Goal: Transaction & Acquisition: Register for event/course

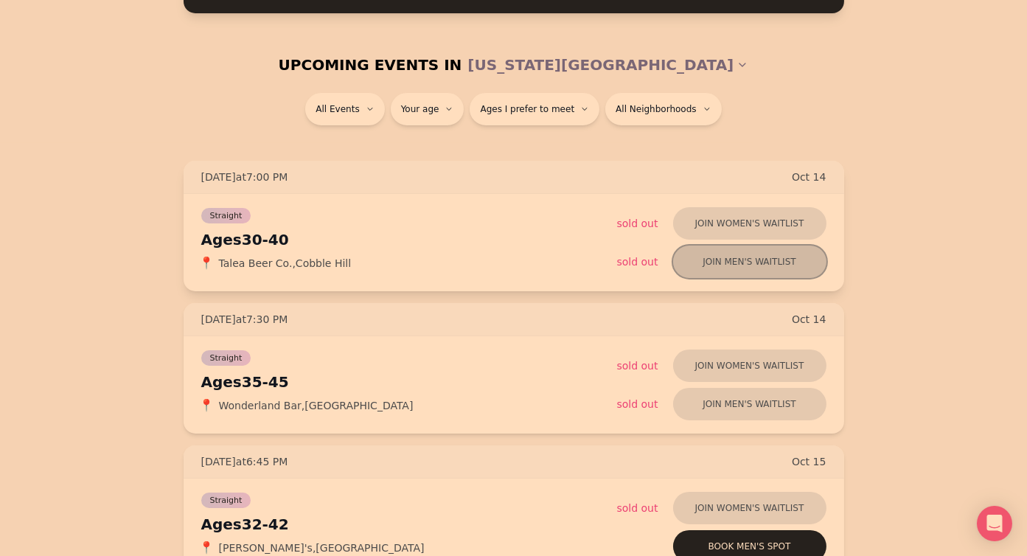
scroll to position [177, 0]
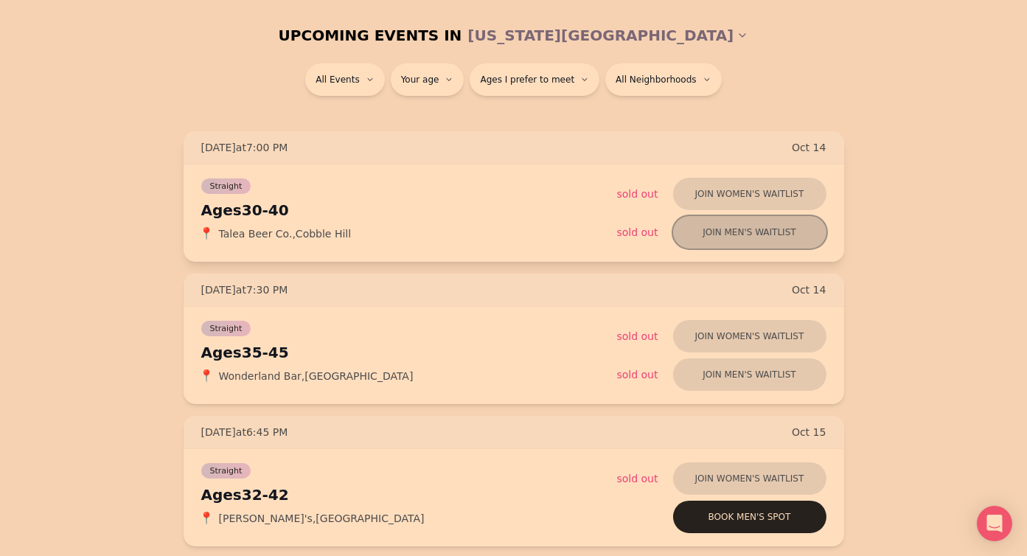
click at [756, 241] on button "Join men's waitlist" at bounding box center [749, 232] width 153 height 32
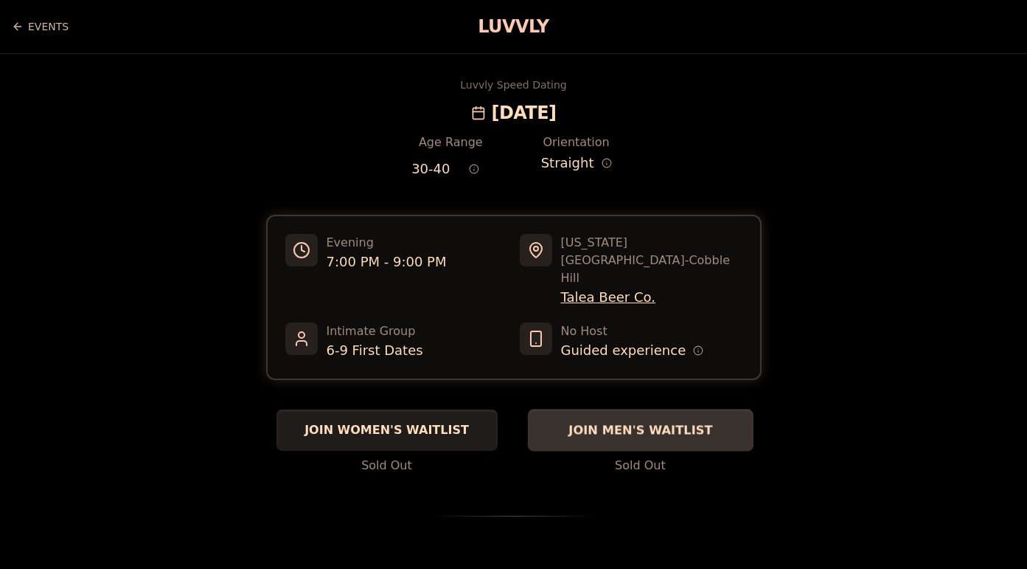
click at [673, 421] on span "JOIN MEN'S WAITLIST" at bounding box center [641, 430] width 150 height 18
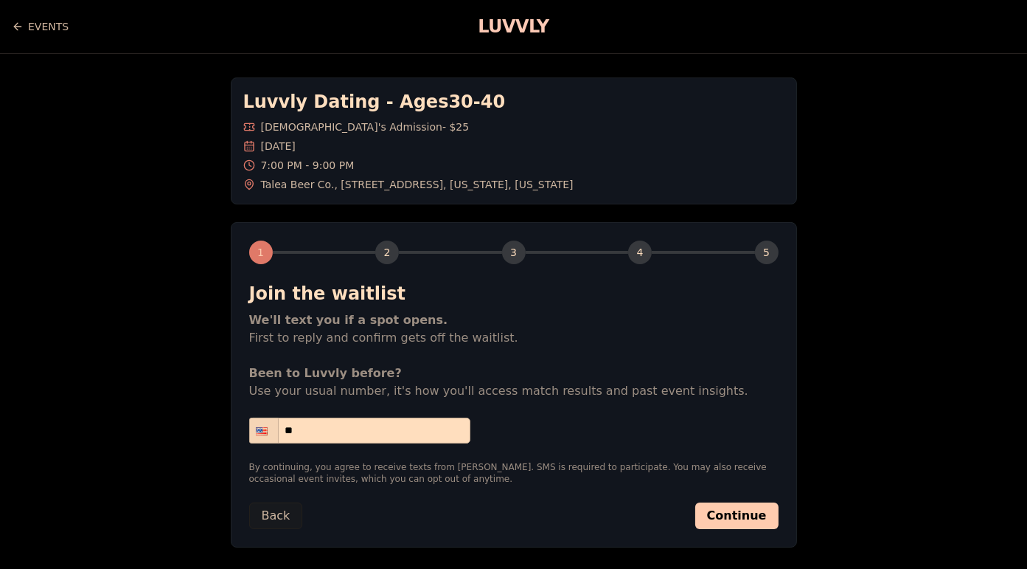
click at [446, 422] on input "**" at bounding box center [359, 430] width 221 height 26
type input "**********"
click at [732, 510] on button "Continue" at bounding box center [736, 515] width 83 height 27
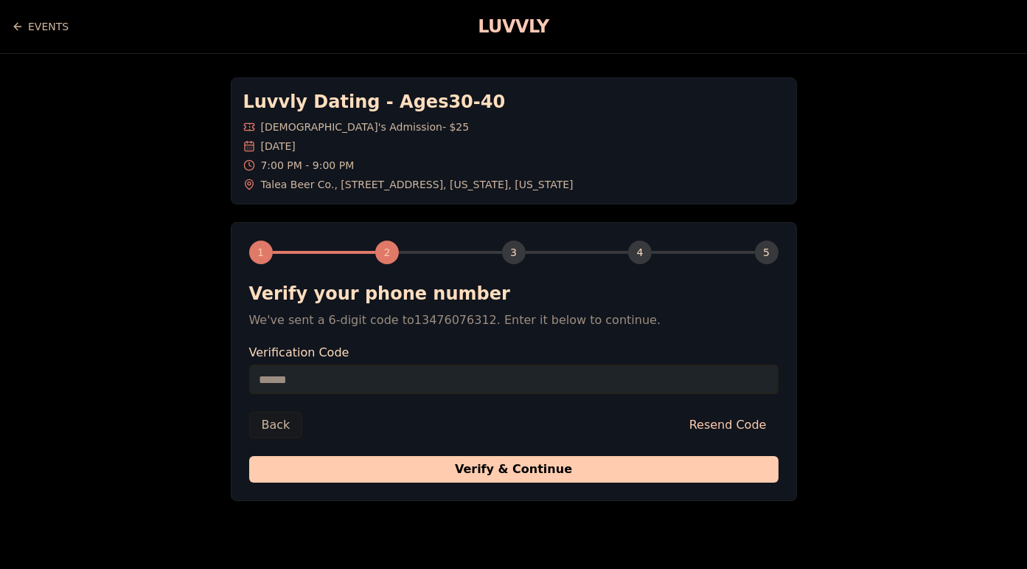
click at [481, 380] on input "Verification Code" at bounding box center [514, 379] width 530 height 30
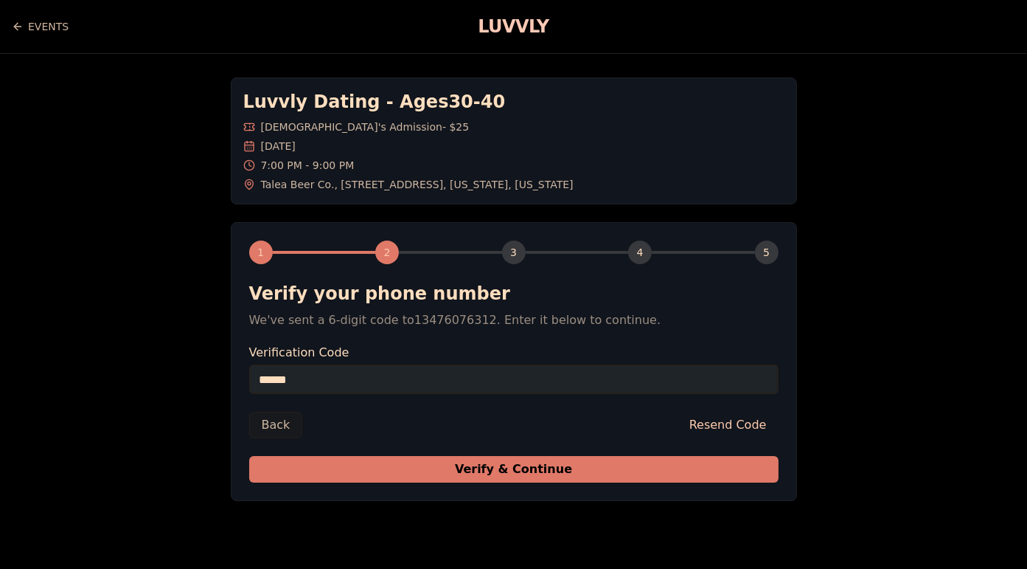
type input "******"
click at [489, 462] on button "Verify & Continue" at bounding box center [514, 469] width 530 height 27
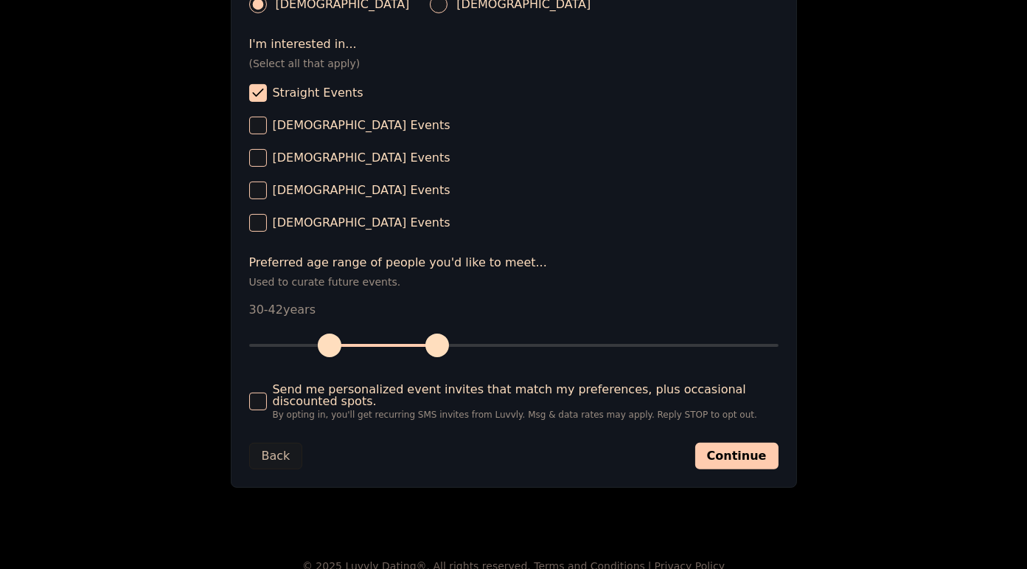
scroll to position [606, 0]
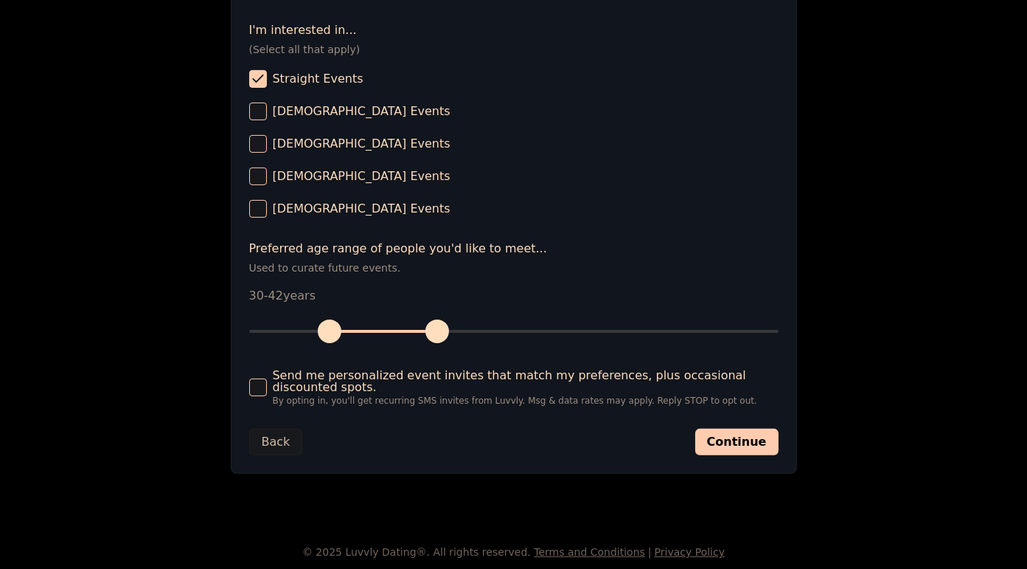
click at [259, 392] on button "Send me personalized event invites that match my preferences, plus occasional d…" at bounding box center [258, 387] width 18 height 18
click at [763, 446] on button "Continue" at bounding box center [736, 442] width 83 height 27
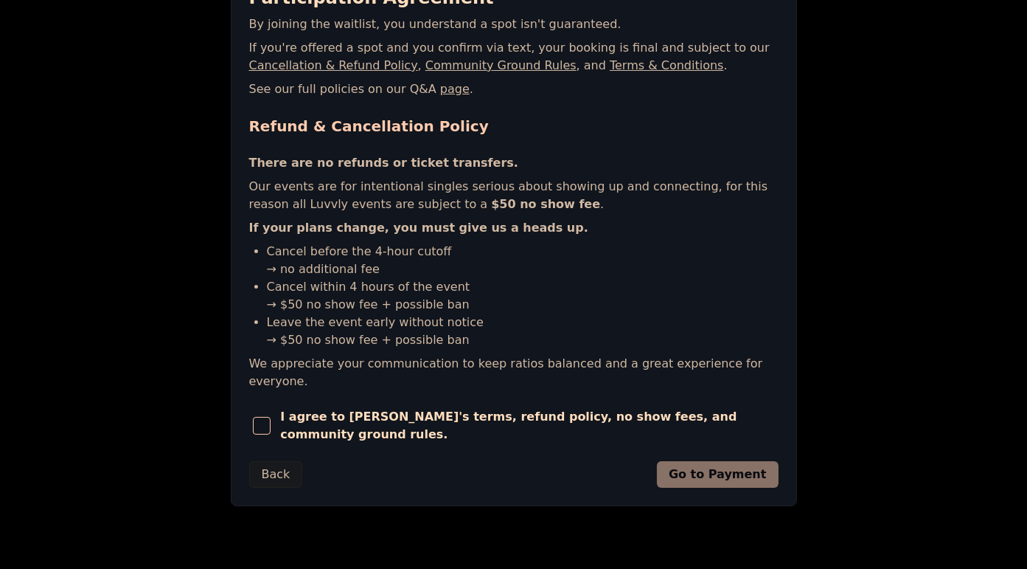
scroll to position [308, 0]
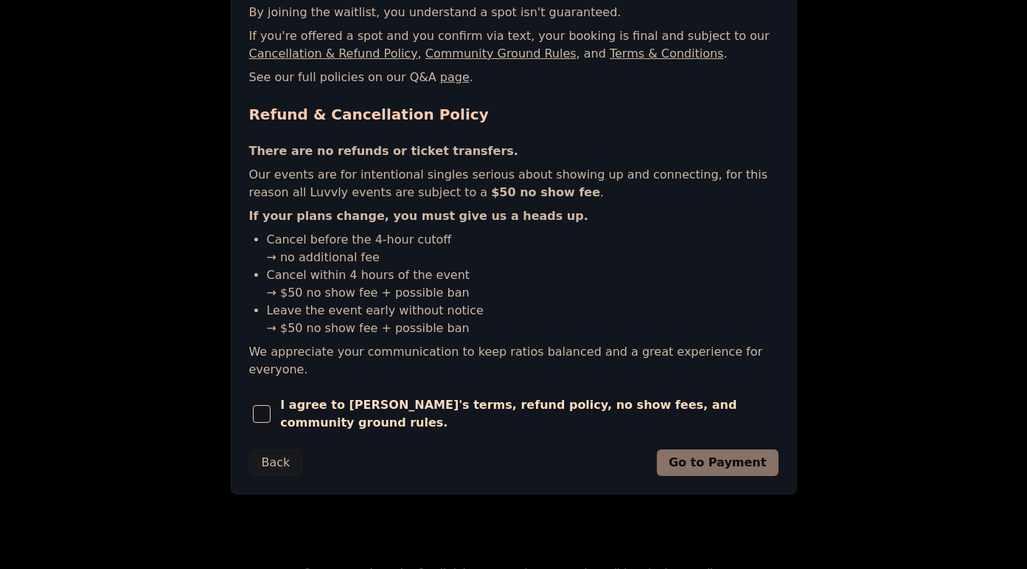
click at [271, 405] on span "button" at bounding box center [262, 414] width 18 height 18
click at [709, 449] on button "Go to Payment" at bounding box center [718, 462] width 122 height 27
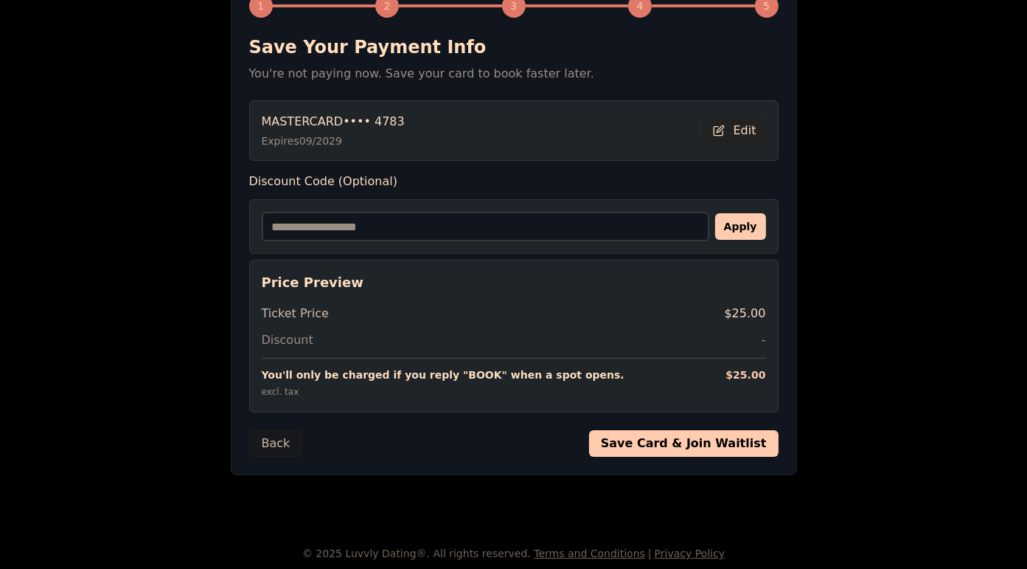
click at [743, 125] on button "Edit" at bounding box center [735, 130] width 63 height 27
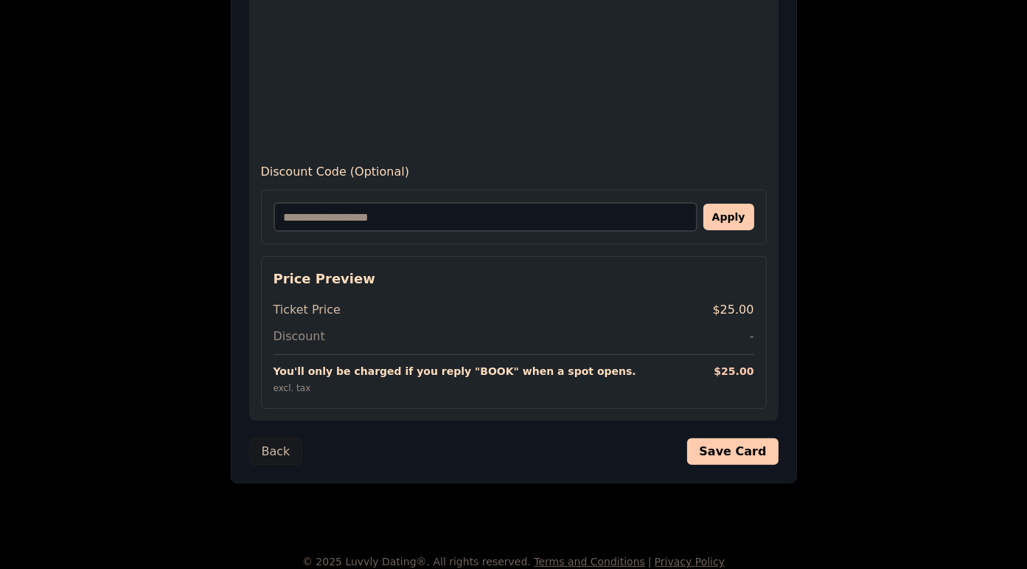
scroll to position [767, 0]
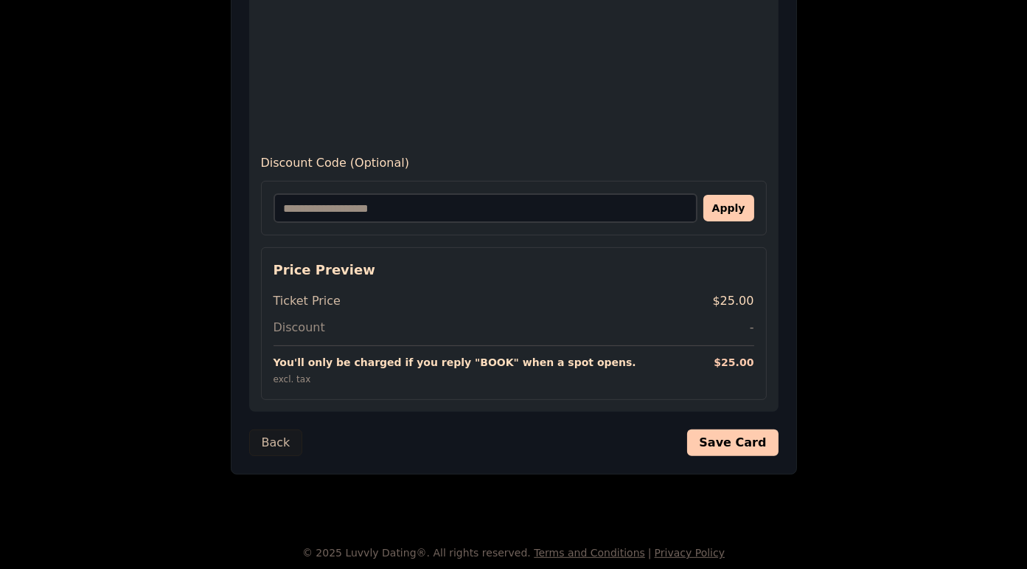
click at [748, 448] on button "Save Card" at bounding box center [732, 442] width 91 height 27
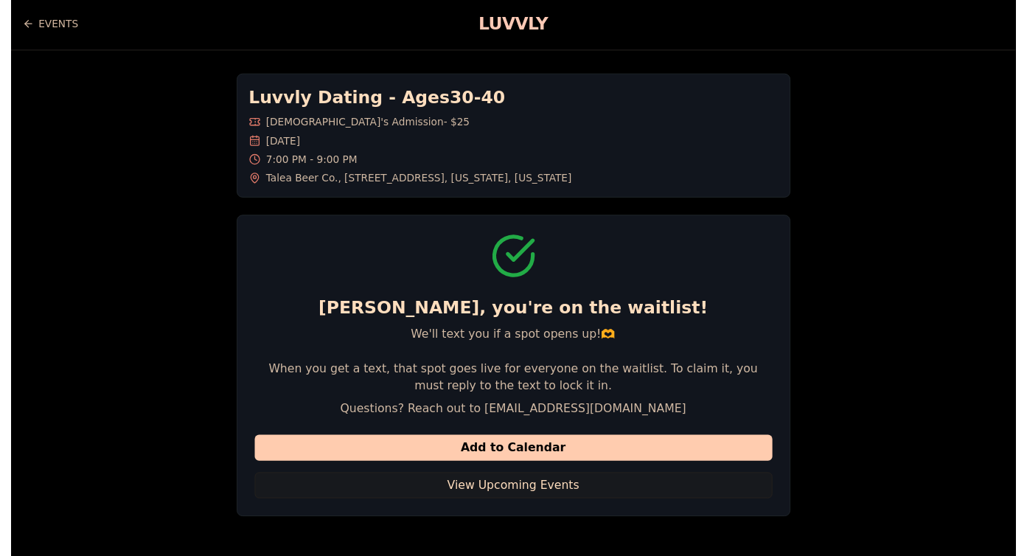
scroll to position [0, 0]
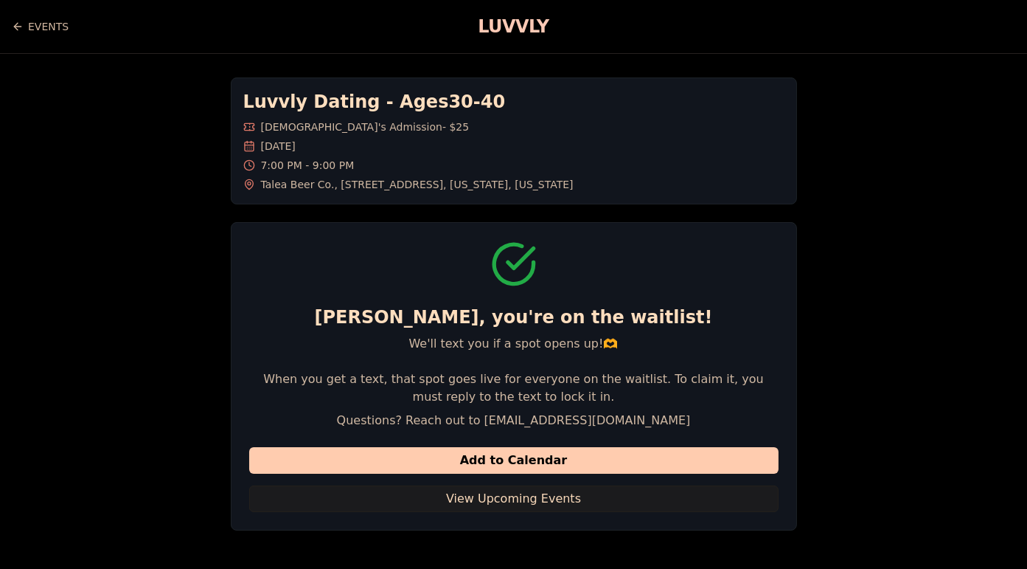
click at [564, 489] on button "View Upcoming Events" at bounding box center [514, 498] width 530 height 27
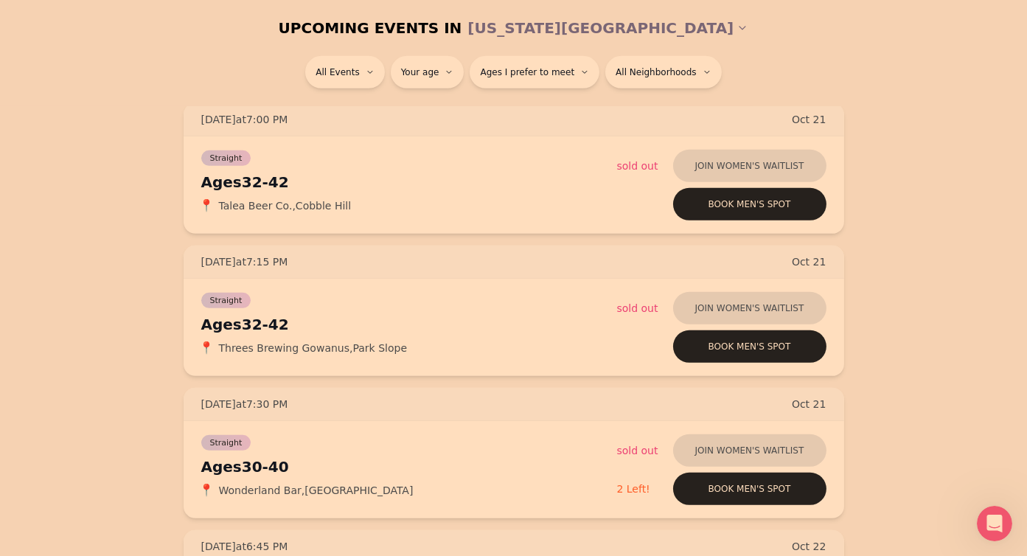
scroll to position [1062, 0]
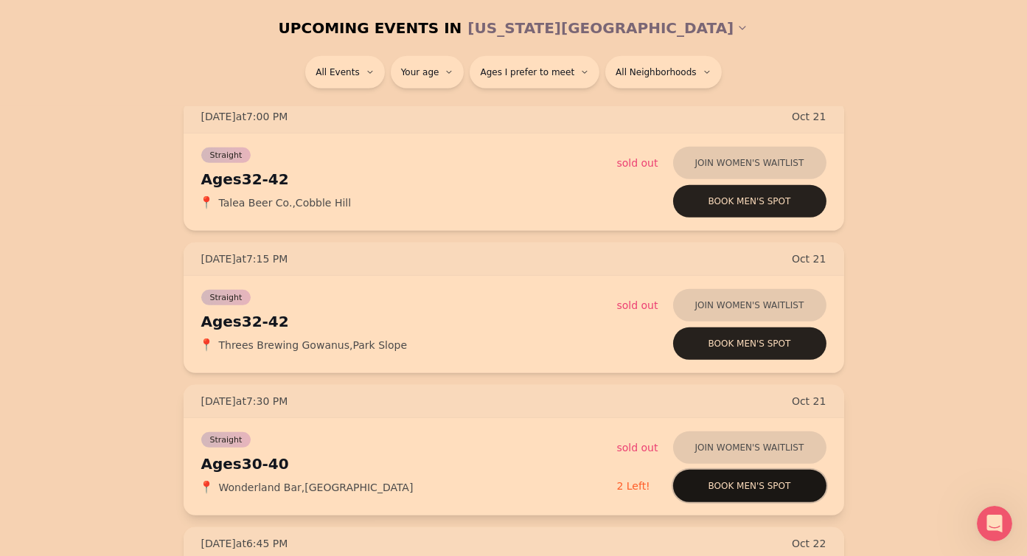
click at [723, 488] on button "Book men's spot" at bounding box center [749, 486] width 153 height 32
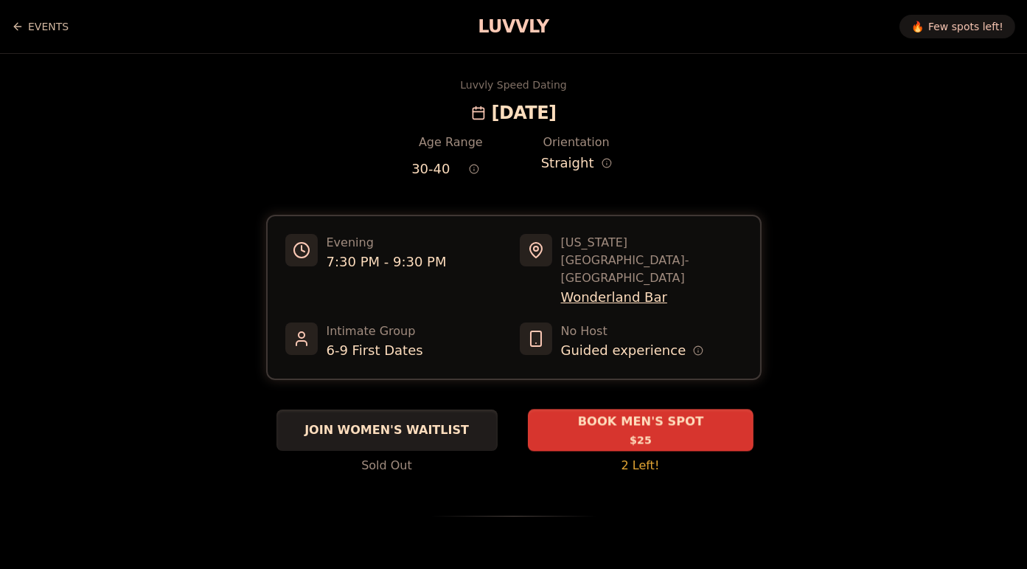
click at [676, 413] on span "BOOK MEN'S SPOT" at bounding box center [641, 422] width 132 height 18
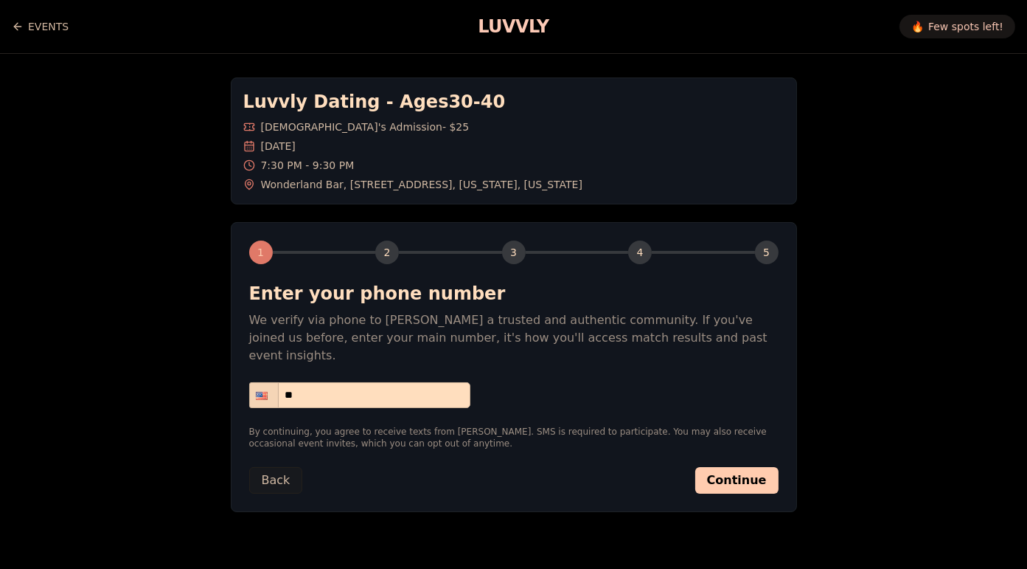
click at [392, 382] on input "**" at bounding box center [359, 395] width 221 height 26
type input "**********"
click at [743, 467] on button "Continue" at bounding box center [736, 480] width 83 height 27
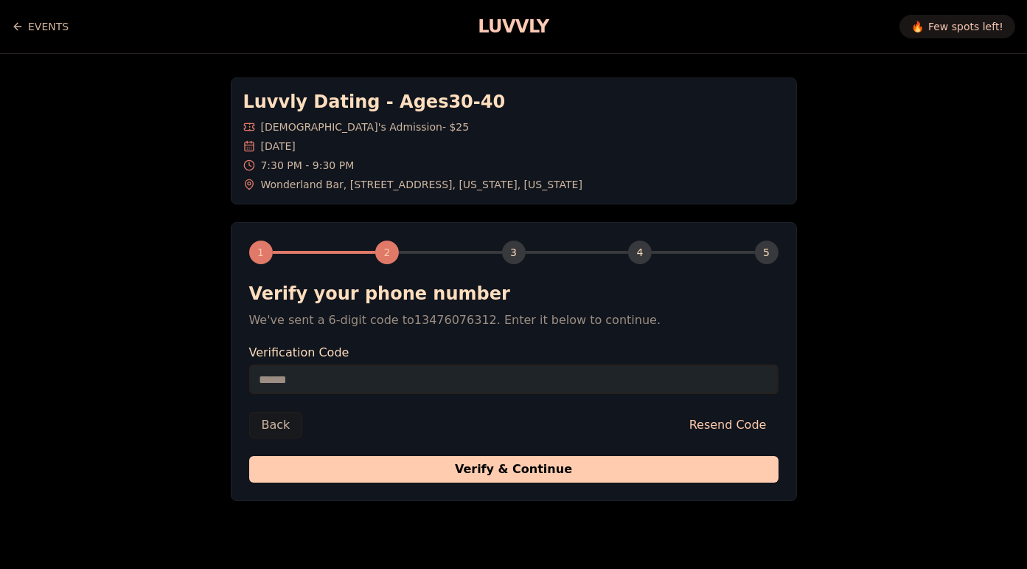
click at [341, 370] on input "Verification Code" at bounding box center [514, 379] width 530 height 30
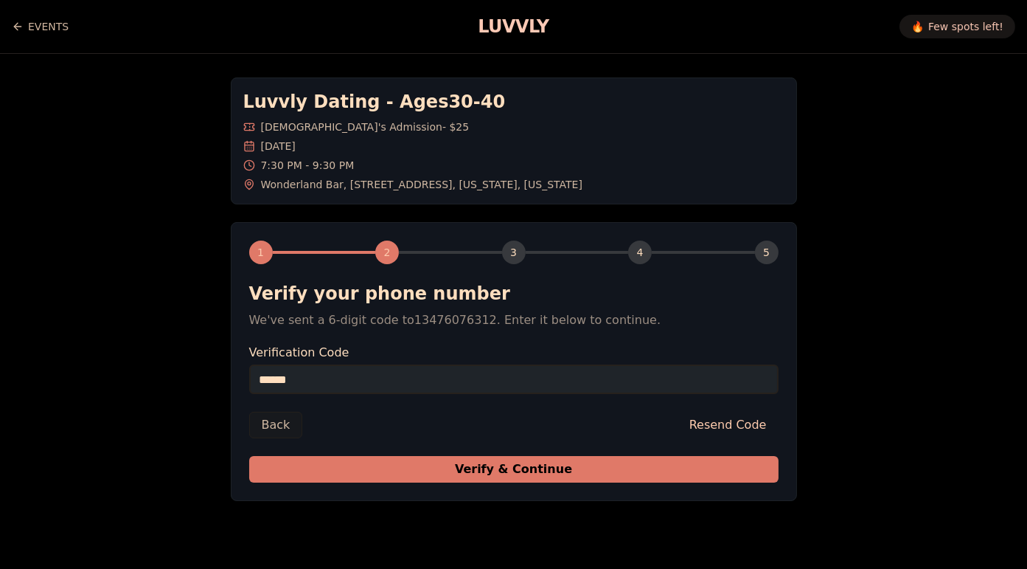
type input "******"
click at [410, 461] on button "Verify & Continue" at bounding box center [514, 469] width 530 height 27
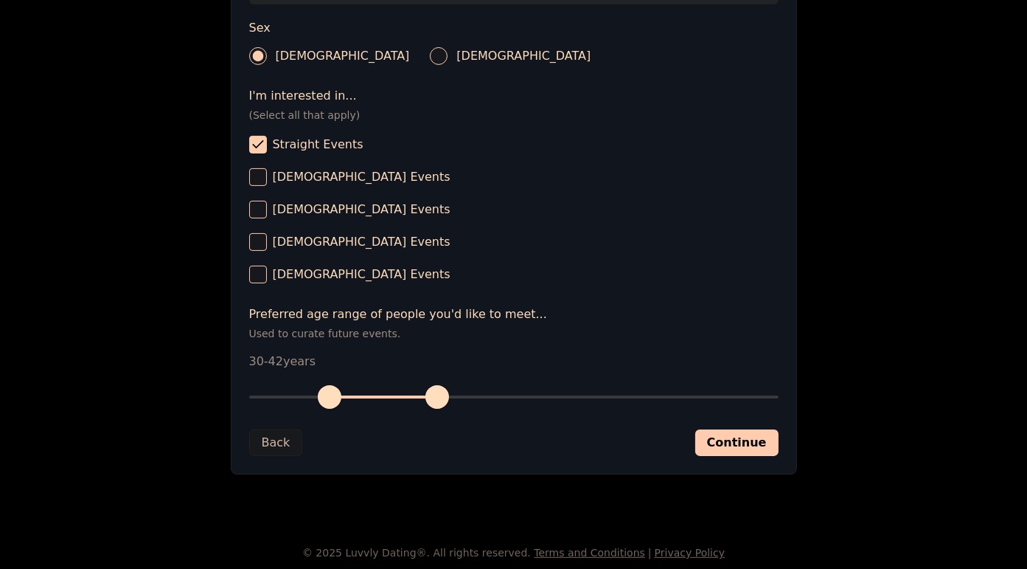
scroll to position [541, 0]
click at [736, 447] on button "Continue" at bounding box center [736, 442] width 83 height 27
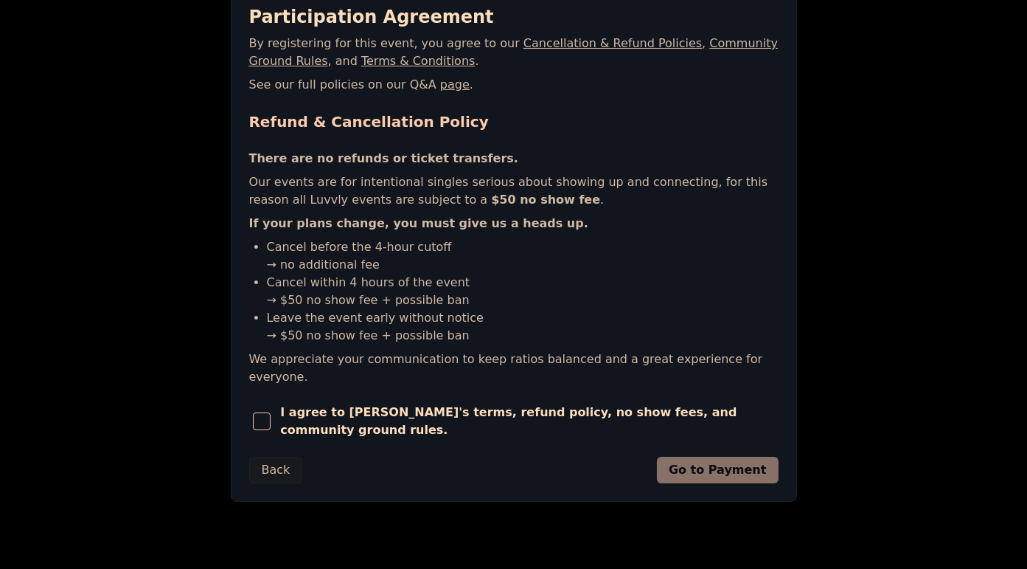
scroll to position [282, 0]
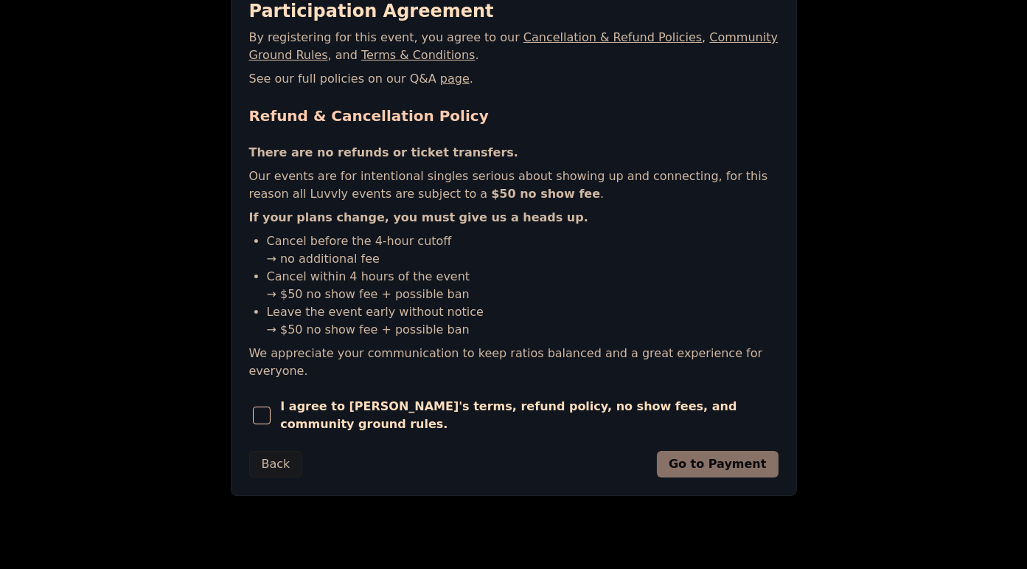
click at [268, 406] on span "button" at bounding box center [262, 415] width 18 height 18
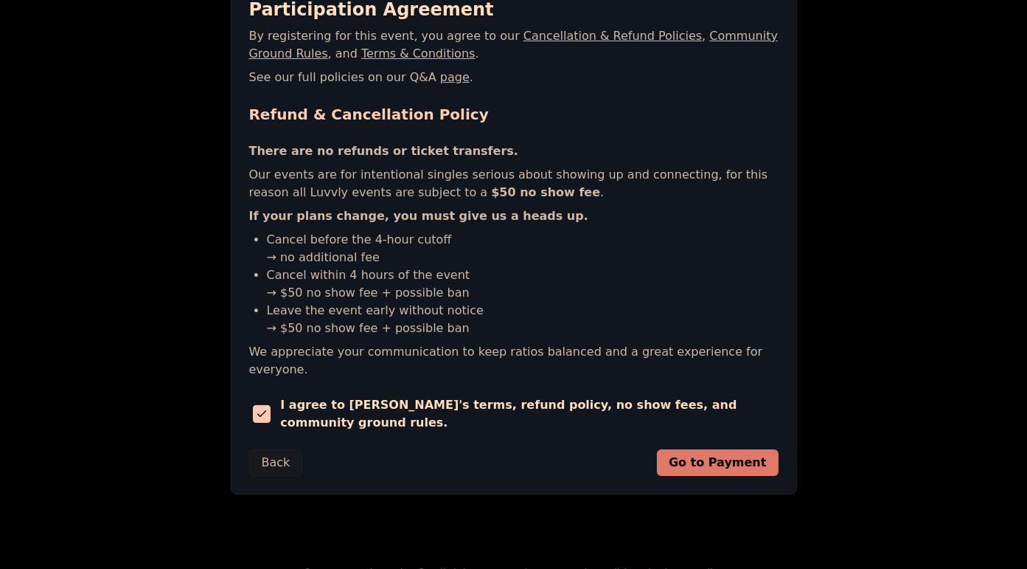
click at [699, 449] on button "Go to Payment" at bounding box center [718, 462] width 122 height 27
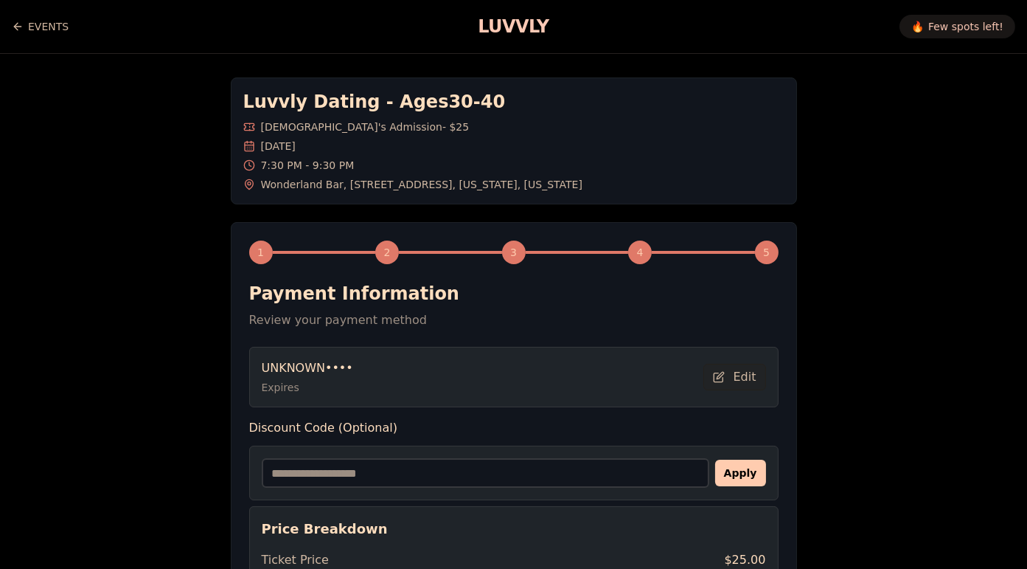
scroll to position [251, 0]
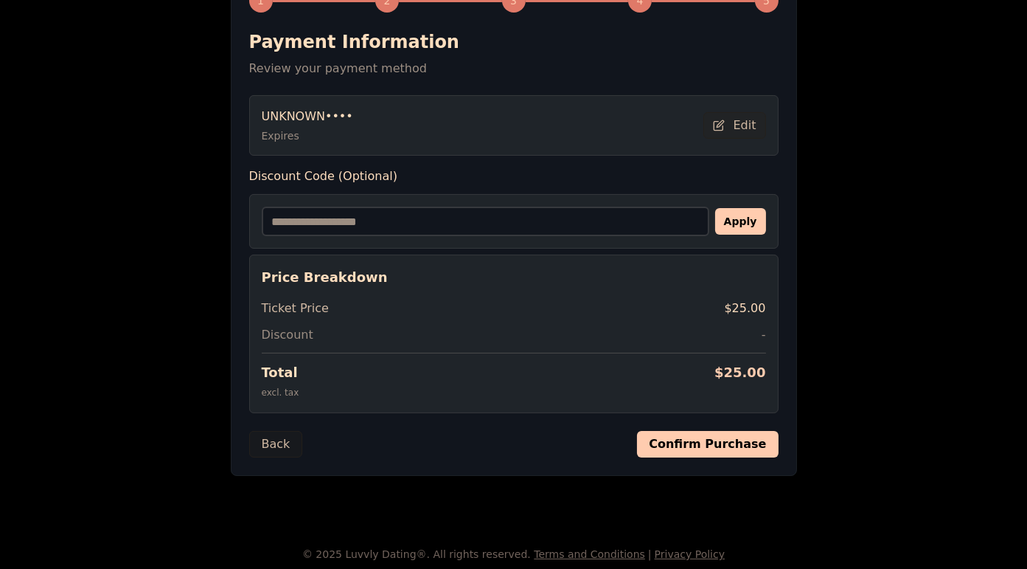
click at [680, 445] on button "Confirm Purchase" at bounding box center [707, 444] width 141 height 27
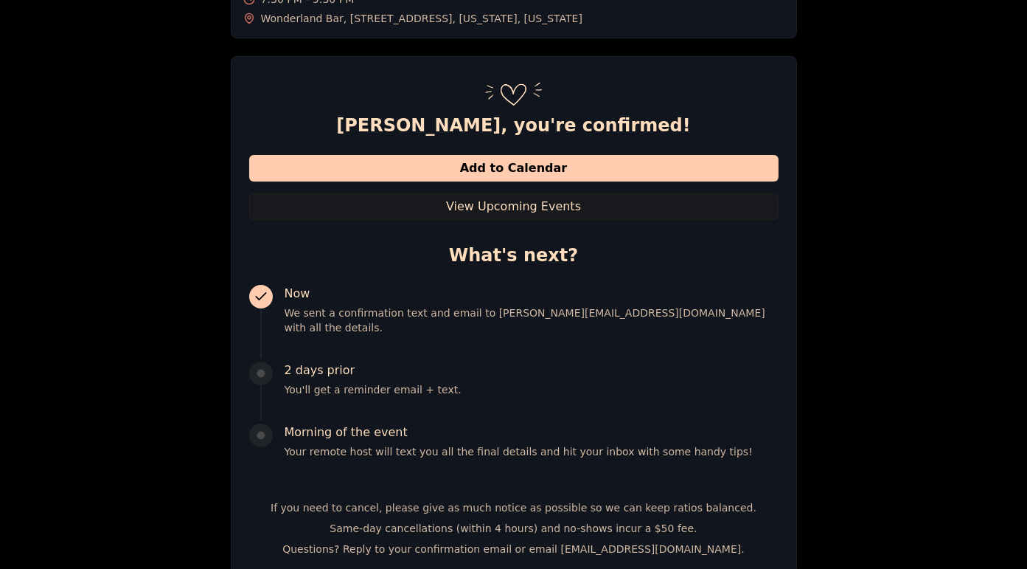
scroll to position [169, 0]
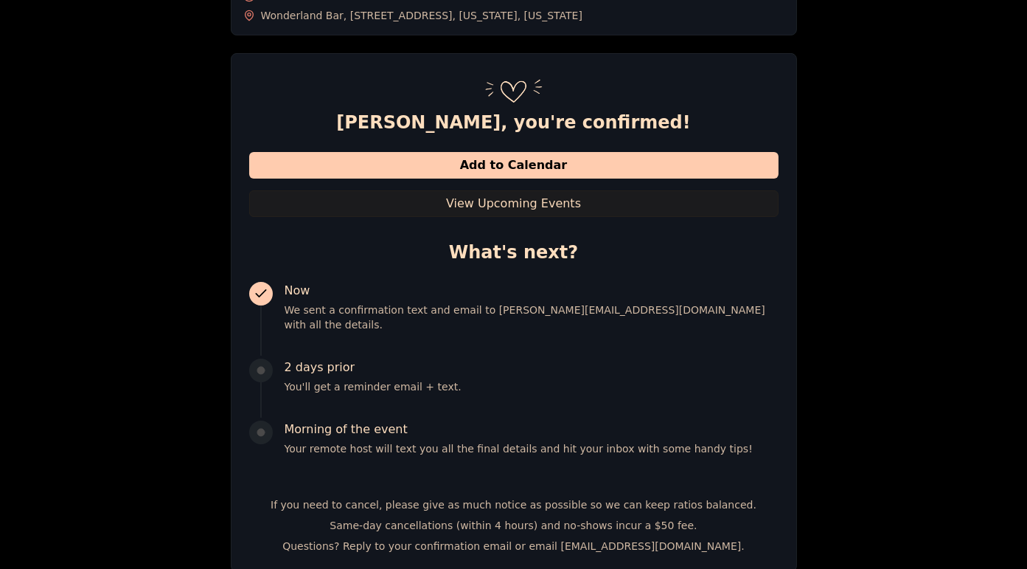
click at [521, 203] on button "View Upcoming Events" at bounding box center [514, 203] width 530 height 27
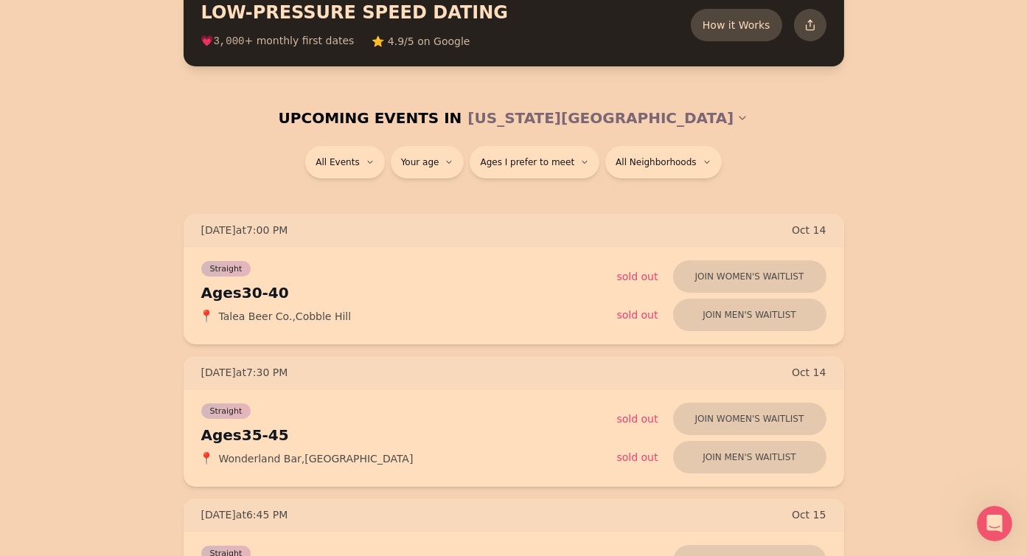
scroll to position [89, 0]
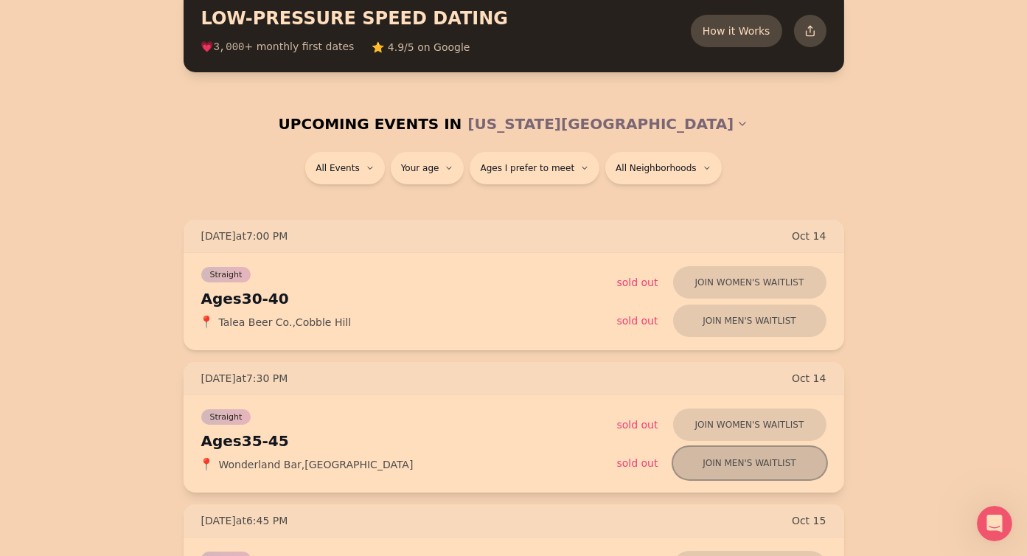
click at [780, 468] on button "Join men's waitlist" at bounding box center [749, 463] width 153 height 32
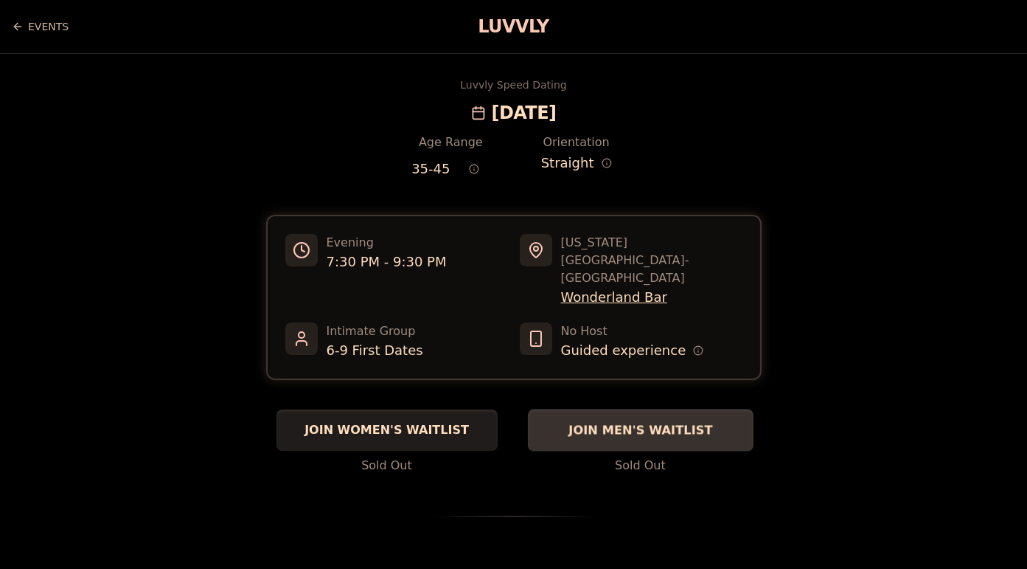
click at [622, 421] on span "JOIN MEN'S WAITLIST" at bounding box center [641, 430] width 150 height 18
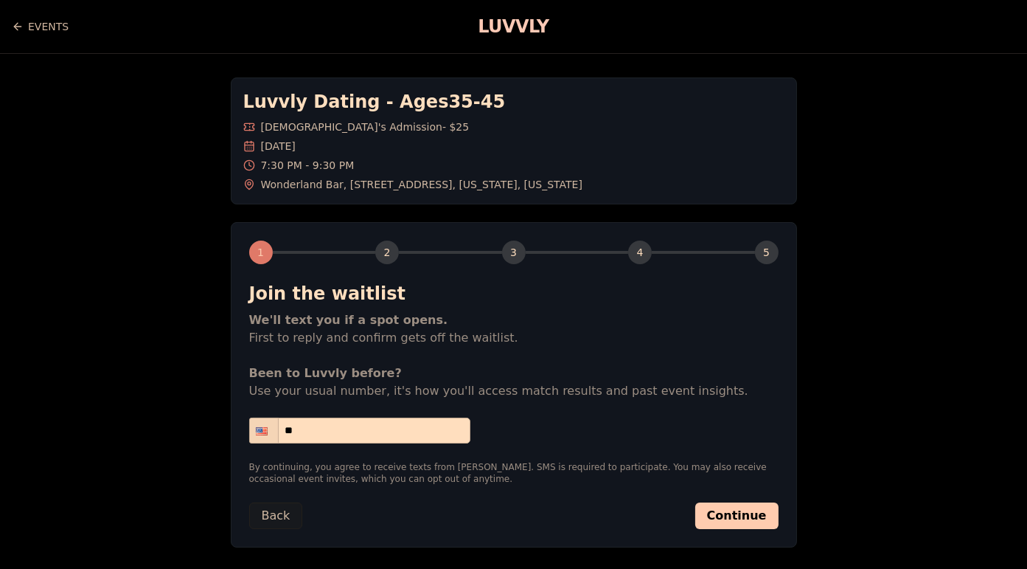
click at [358, 426] on input "**" at bounding box center [359, 430] width 221 height 26
type input "**********"
click at [763, 514] on button "Continue" at bounding box center [736, 515] width 83 height 27
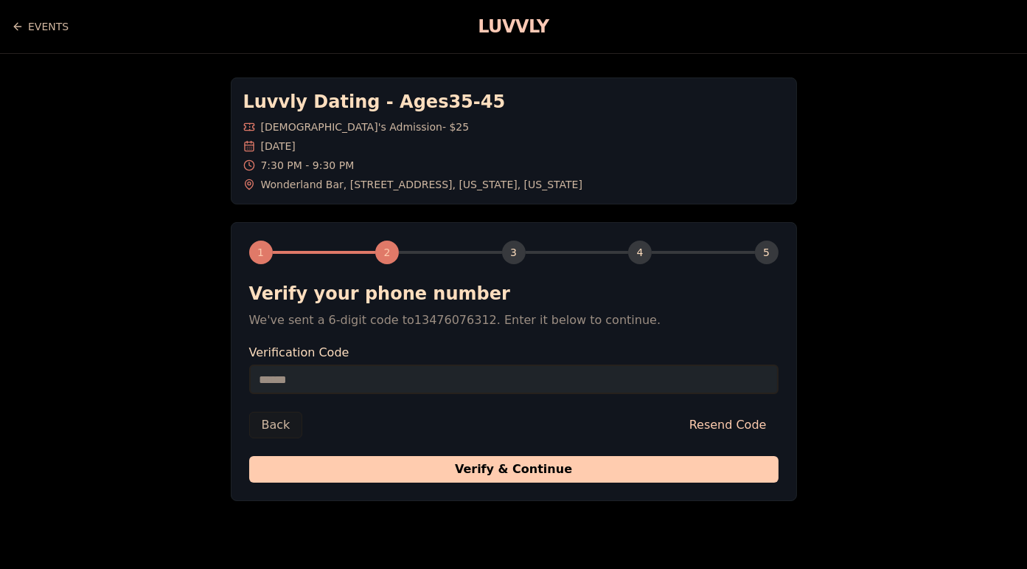
drag, startPoint x: 562, startPoint y: 465, endPoint x: 510, endPoint y: 345, distance: 130.2
click at [510, 345] on form "Verify your phone number We've sent a 6-digit code to 13476076312 . Enter it be…" at bounding box center [514, 382] width 530 height 201
click at [452, 368] on input "Verification Code" at bounding box center [514, 379] width 530 height 30
type input "******"
click at [504, 486] on div "1 2 3 4 5 Verify your phone number We've sent a 6-digit code to 13476076312 . E…" at bounding box center [514, 361] width 566 height 279
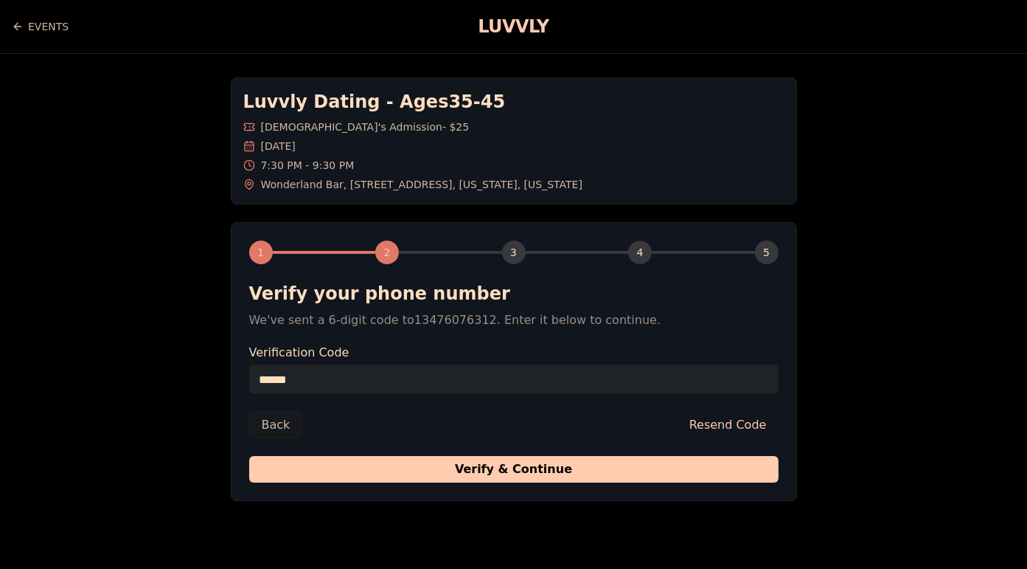
click at [499, 482] on div "1 2 3 4 5 Verify your phone number We've sent a 6-digit code to 13476076312 . E…" at bounding box center [514, 361] width 566 height 279
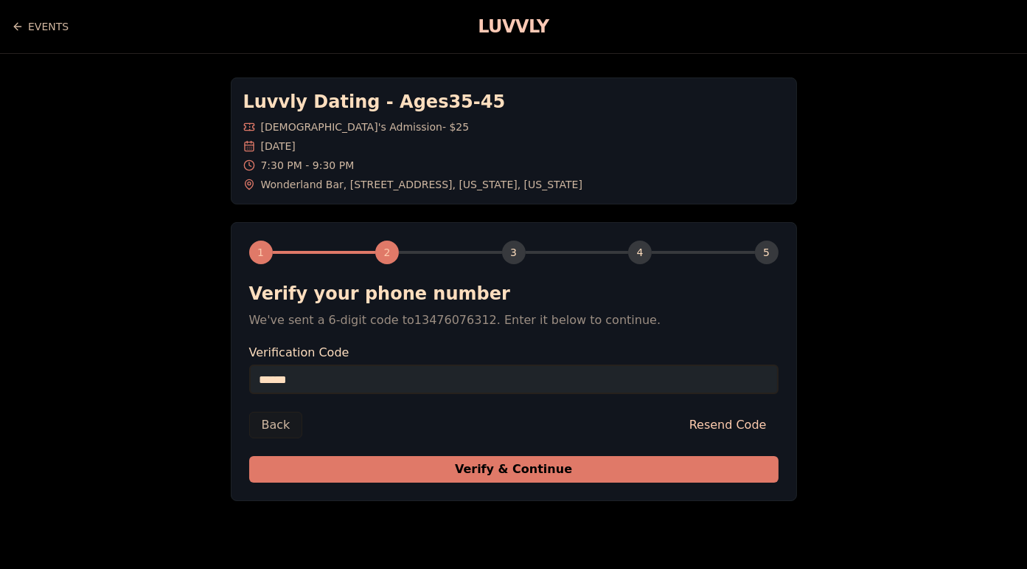
click at [498, 478] on button "Verify & Continue" at bounding box center [514, 469] width 530 height 27
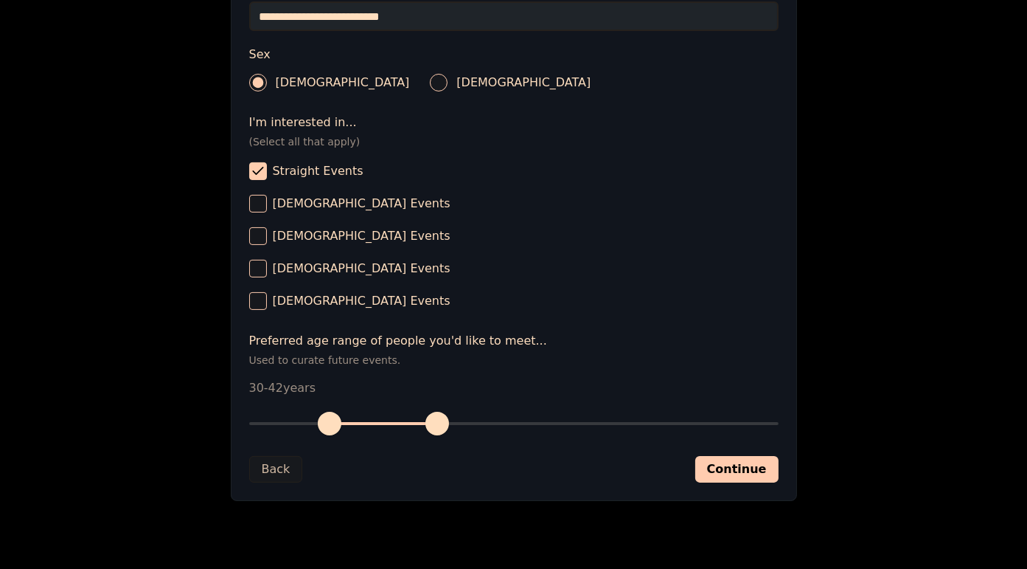
scroll to position [515, 0]
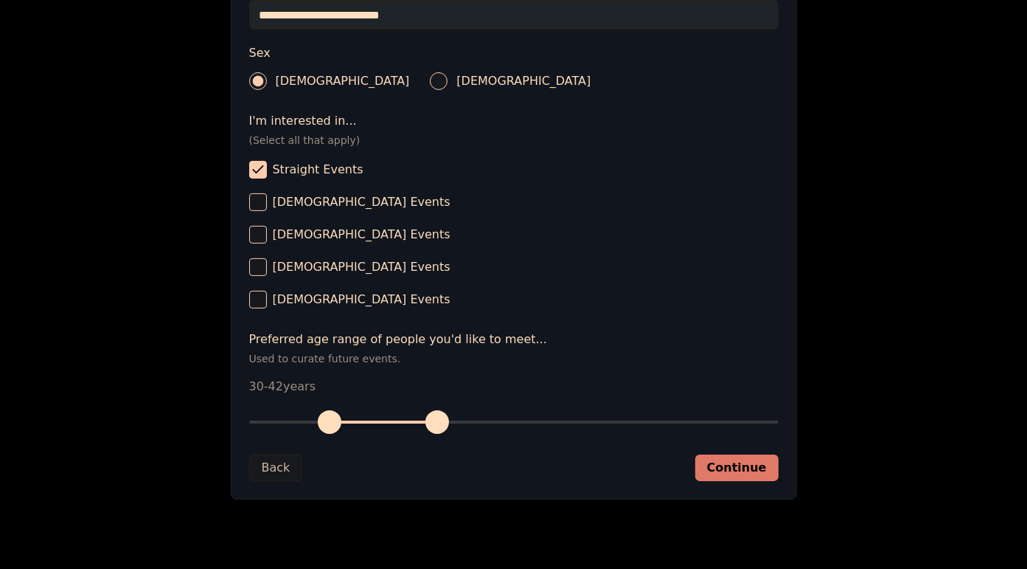
click at [771, 473] on button "Continue" at bounding box center [736, 467] width 83 height 27
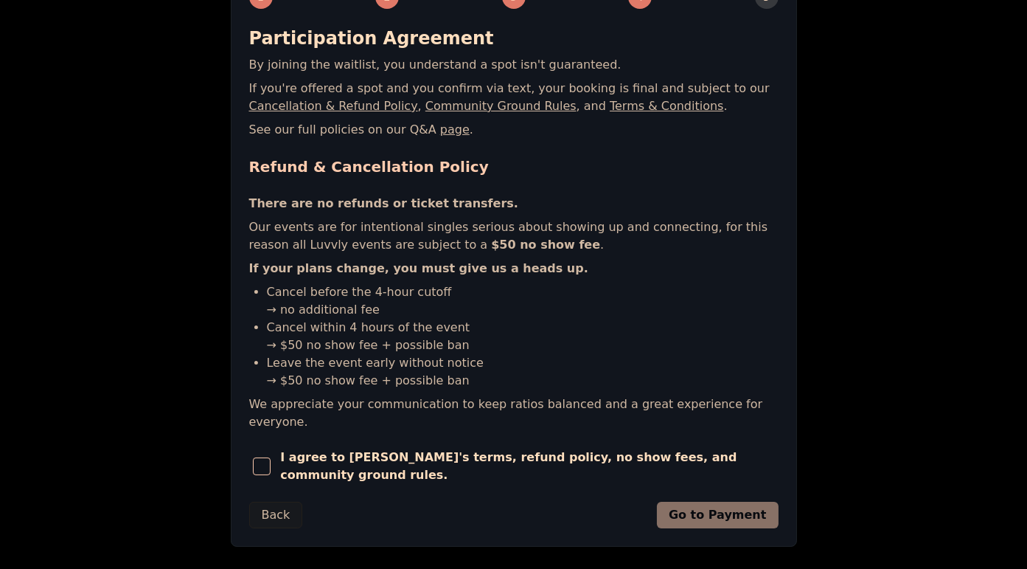
scroll to position [257, 0]
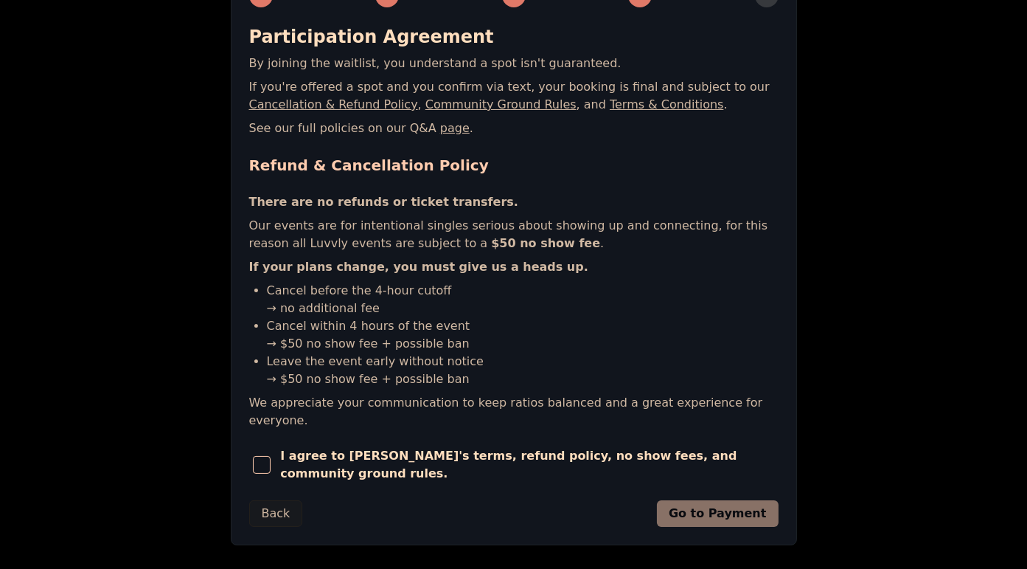
click at [271, 456] on span "button" at bounding box center [262, 465] width 18 height 18
click at [757, 500] on button "Go to Payment" at bounding box center [718, 513] width 122 height 27
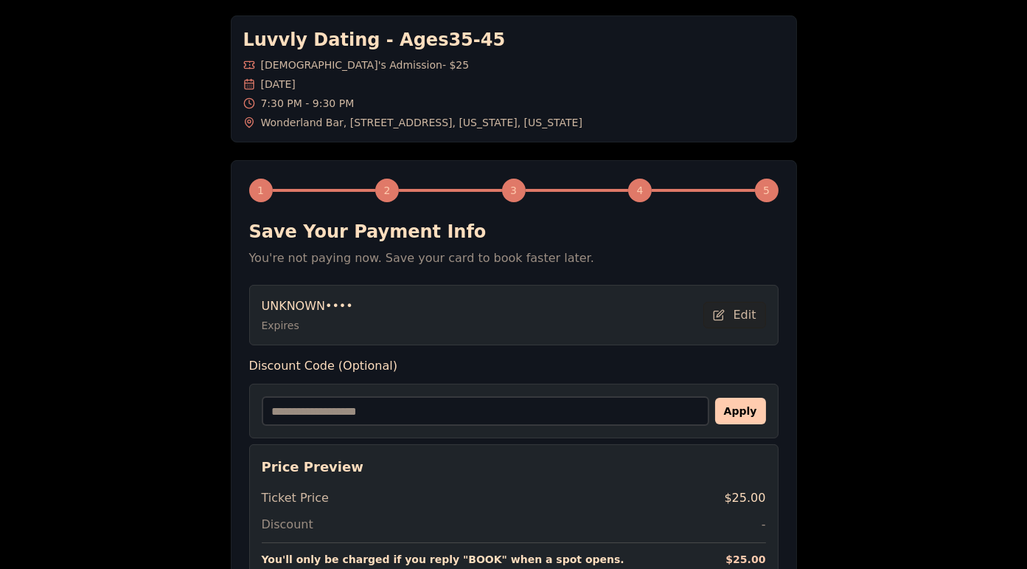
scroll to position [246, 0]
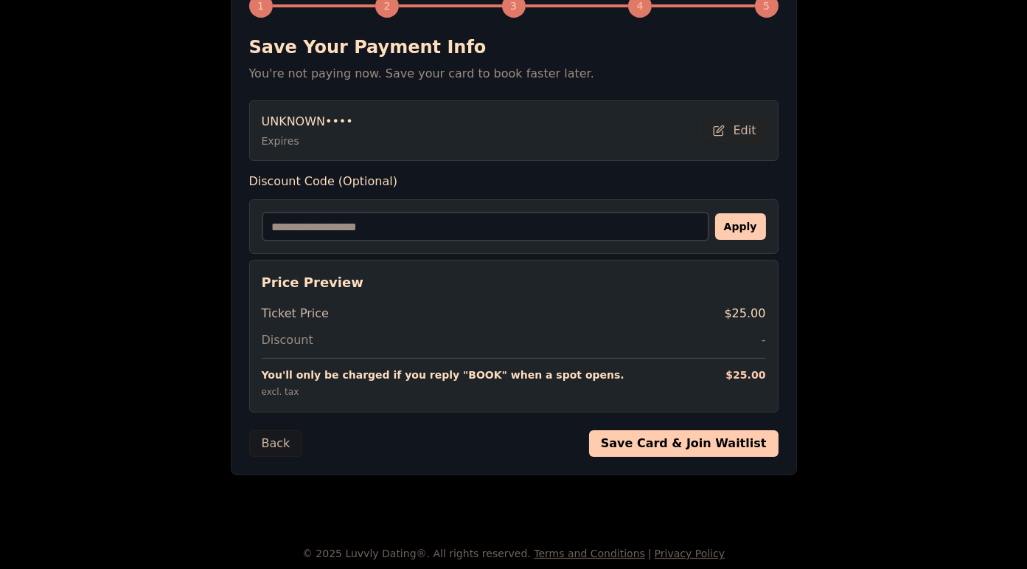
click at [672, 436] on button "Save Card & Join Waitlist" at bounding box center [684, 443] width 190 height 27
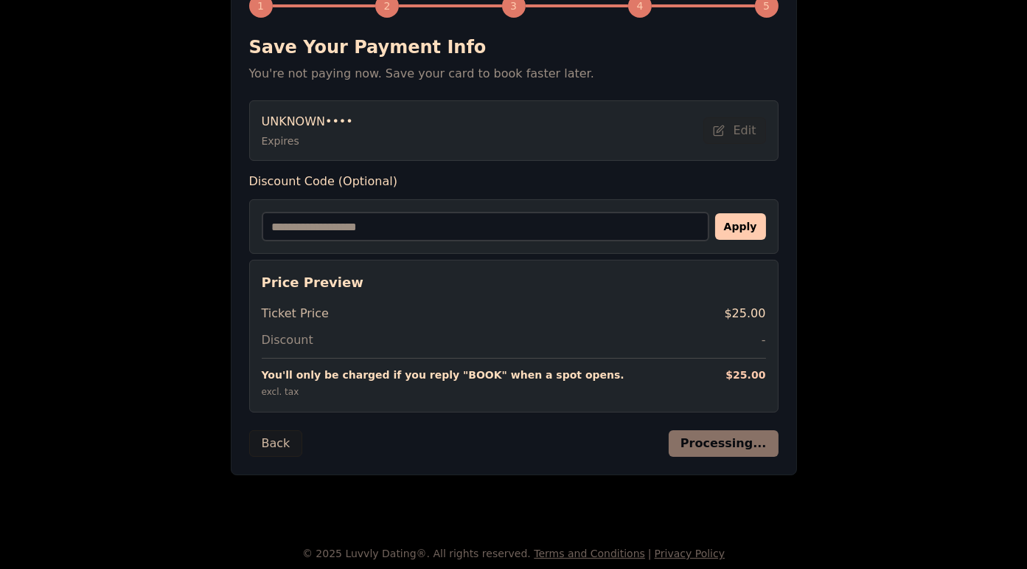
scroll to position [57, 0]
